Goal: Information Seeking & Learning: Learn about a topic

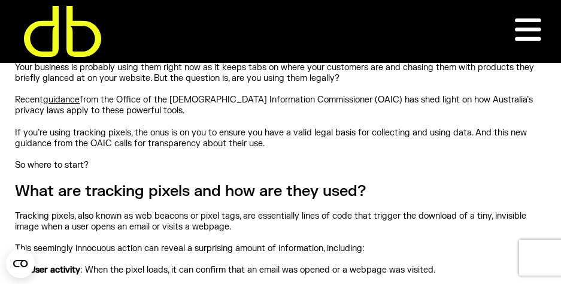
scroll to position [320, 0]
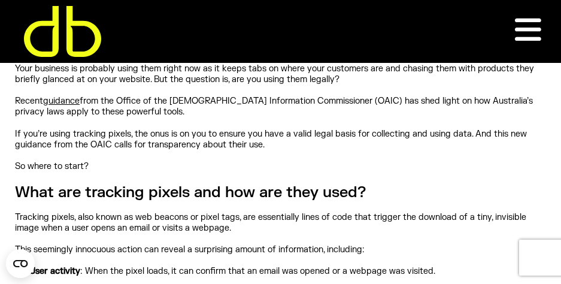
click at [65, 99] on link "guidance" at bounding box center [61, 101] width 37 height 10
click at [105, 253] on p "This seemingly innocuous action can reveal a surprising amount of information, …" at bounding box center [280, 249] width 531 height 11
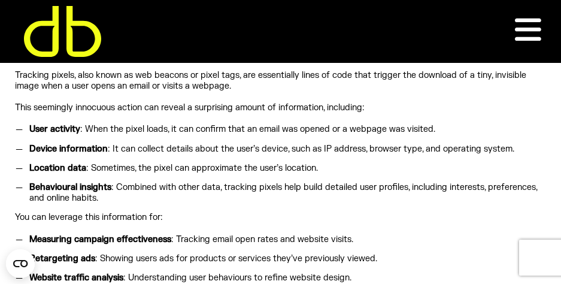
scroll to position [464, 0]
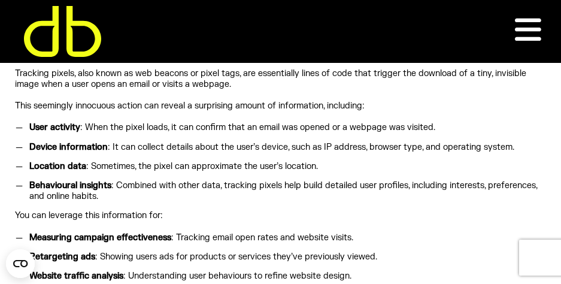
click at [29, 184] on strong "Behavioural insights" at bounding box center [70, 185] width 82 height 10
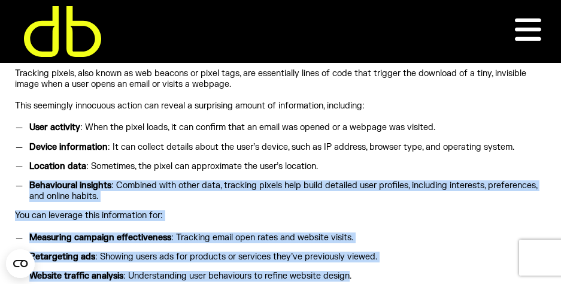
click at [350, 275] on li "Website traffic analysis : Understanding user behaviours to refine website desi…" at bounding box center [285, 276] width 521 height 11
copy div "Behavioural insights : Combined with other data, tracking pixels help build det…"
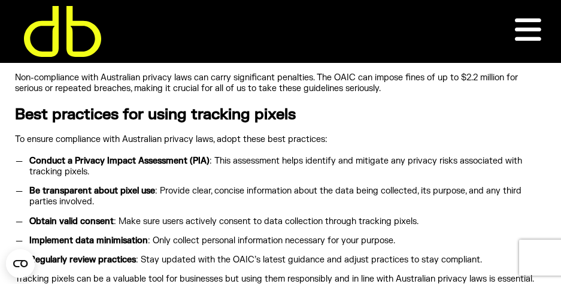
scroll to position [1239, 0]
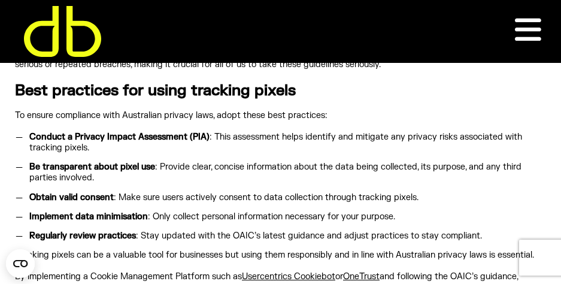
click at [16, 113] on p "To ensure compliance with Australian privacy laws, adopt these best practices:" at bounding box center [280, 115] width 531 height 11
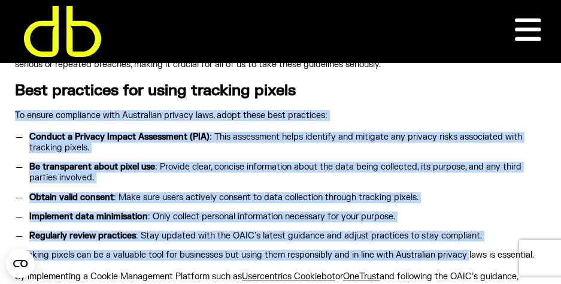
click at [468, 252] on p "Tracking pixels can be a valuable tool for businesses but using them responsibl…" at bounding box center [280, 255] width 531 height 11
drag, startPoint x: 468, startPoint y: 252, endPoint x: 432, endPoint y: 247, distance: 36.3
drag, startPoint x: 432, startPoint y: 247, endPoint x: 483, endPoint y: 238, distance: 52.4
click at [483, 238] on li "Regularly review practices : Stay updated with the OAIC’s latest guidance and a…" at bounding box center [285, 236] width 521 height 11
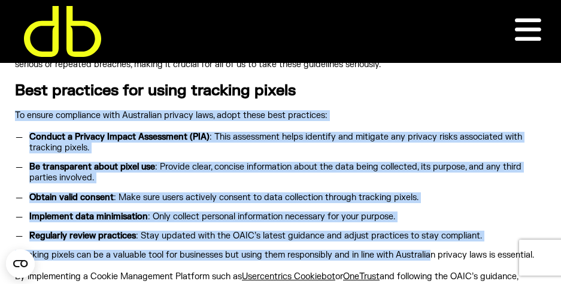
copy div "To ensure compliance with Australian privacy laws, adopt these best practices: …"
